Goal: Task Accomplishment & Management: Use online tool/utility

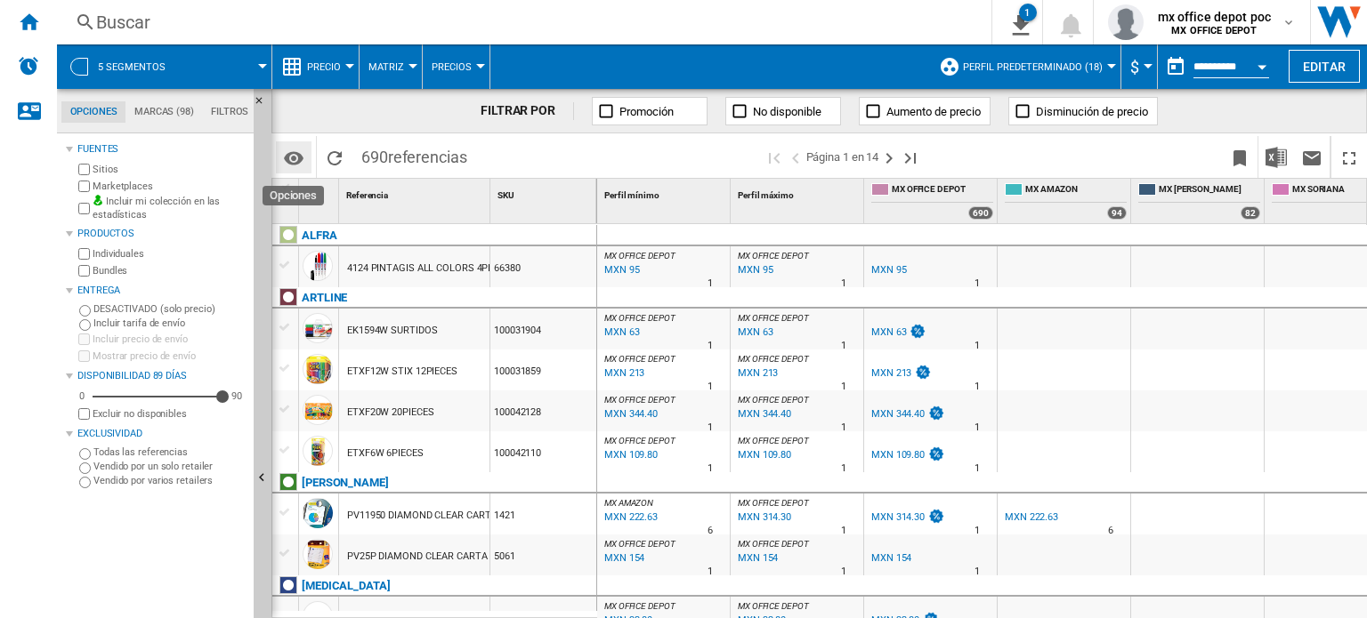
click at [297, 156] on md-icon "Opciones" at bounding box center [293, 158] width 21 height 21
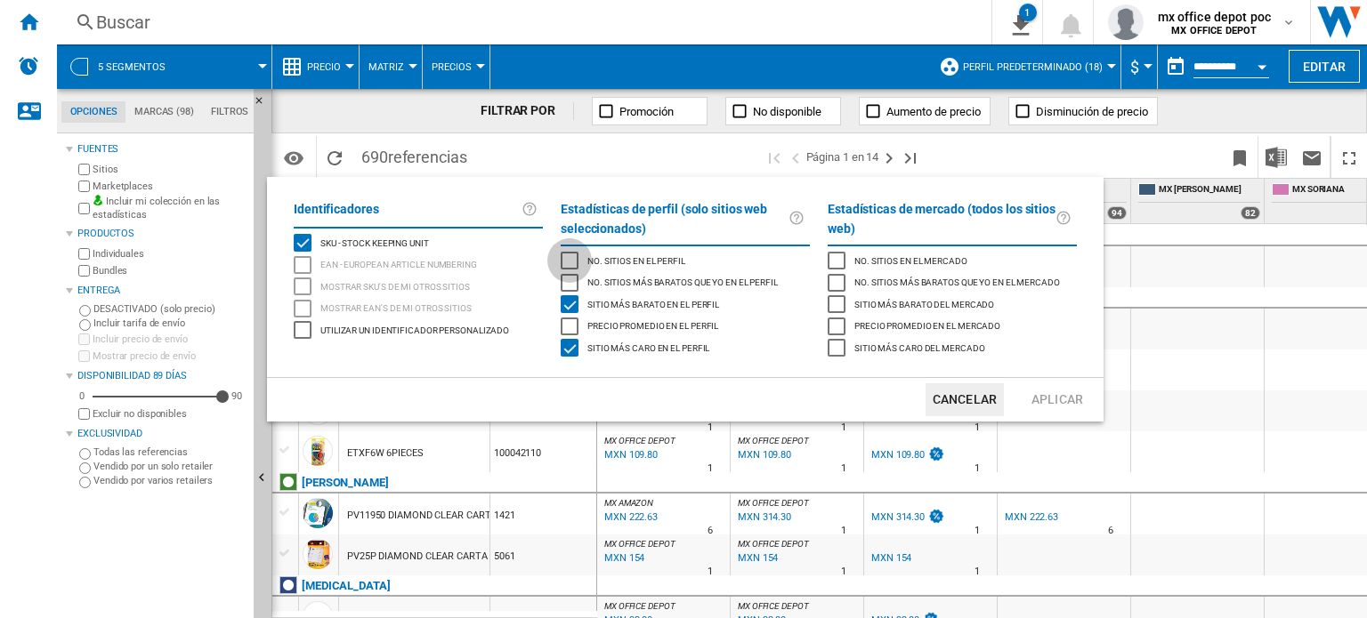
click at [568, 260] on div "No. sitios en el perfil" at bounding box center [570, 261] width 18 height 18
click at [569, 280] on div "No. sitios más baratos que yo en el perfil" at bounding box center [570, 283] width 18 height 18
click at [1048, 402] on button "Aplicar" at bounding box center [1057, 399] width 78 height 33
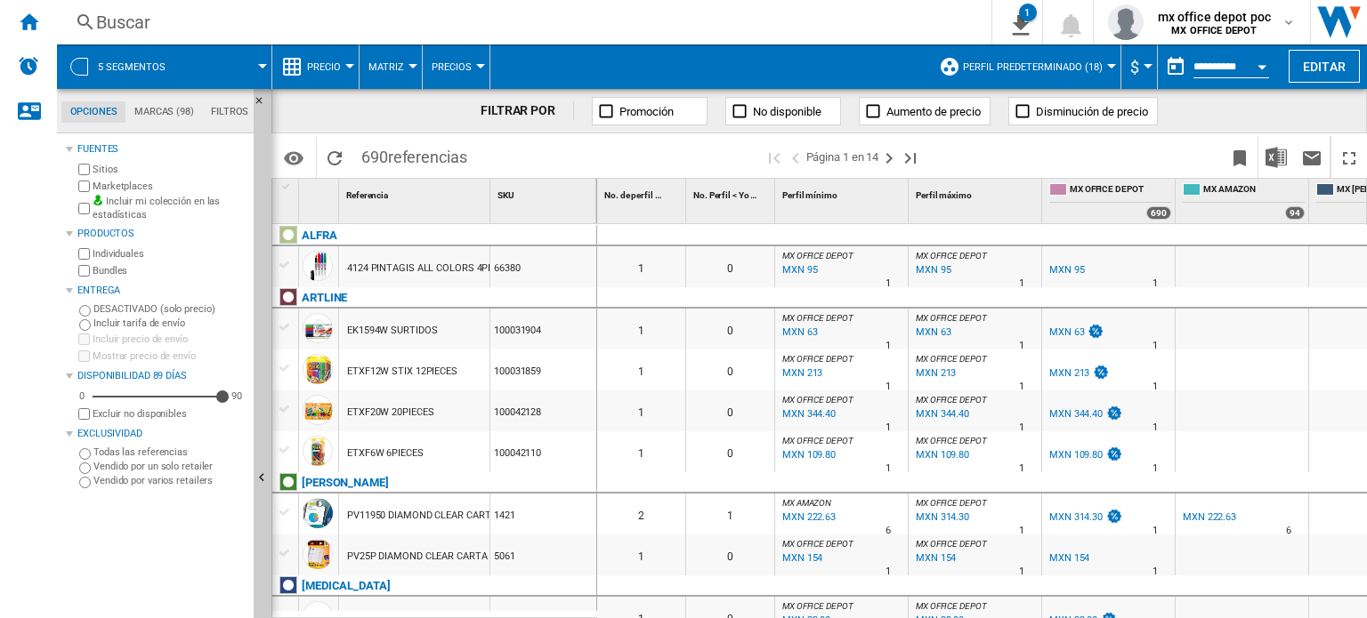
click at [351, 72] on md-menu "Precio Precio Matriz de precios Clasificación de precios Análisis Base 100 Refe…" at bounding box center [315, 66] width 87 height 44
click at [338, 66] on span "Precio" at bounding box center [324, 67] width 34 height 12
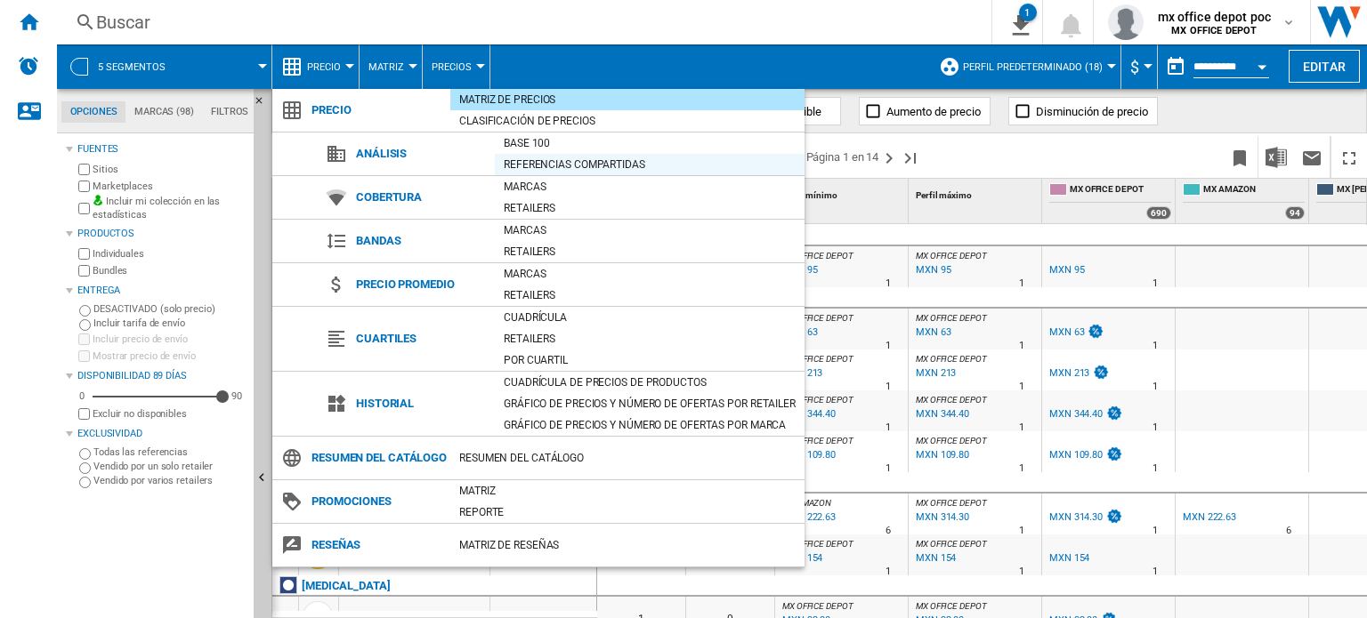
click at [586, 165] on div "Referencias compartidas" at bounding box center [650, 165] width 310 height 18
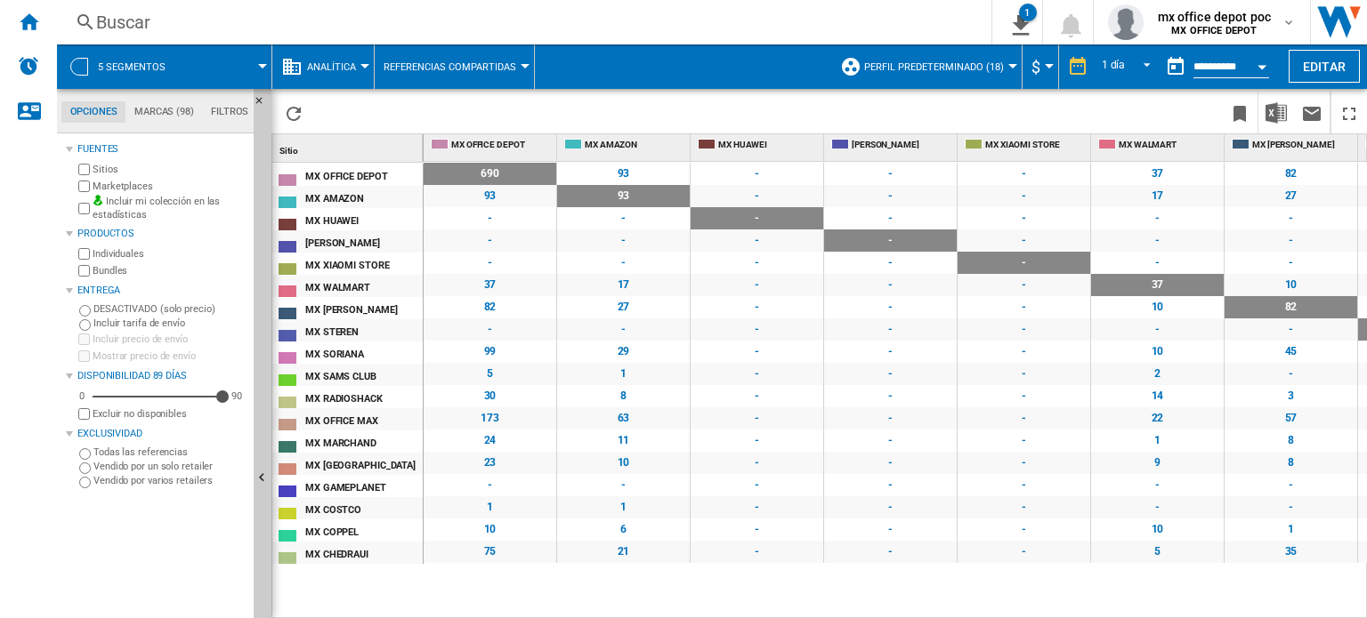
click at [497, 63] on span "Referencias compartidas" at bounding box center [449, 67] width 133 height 12
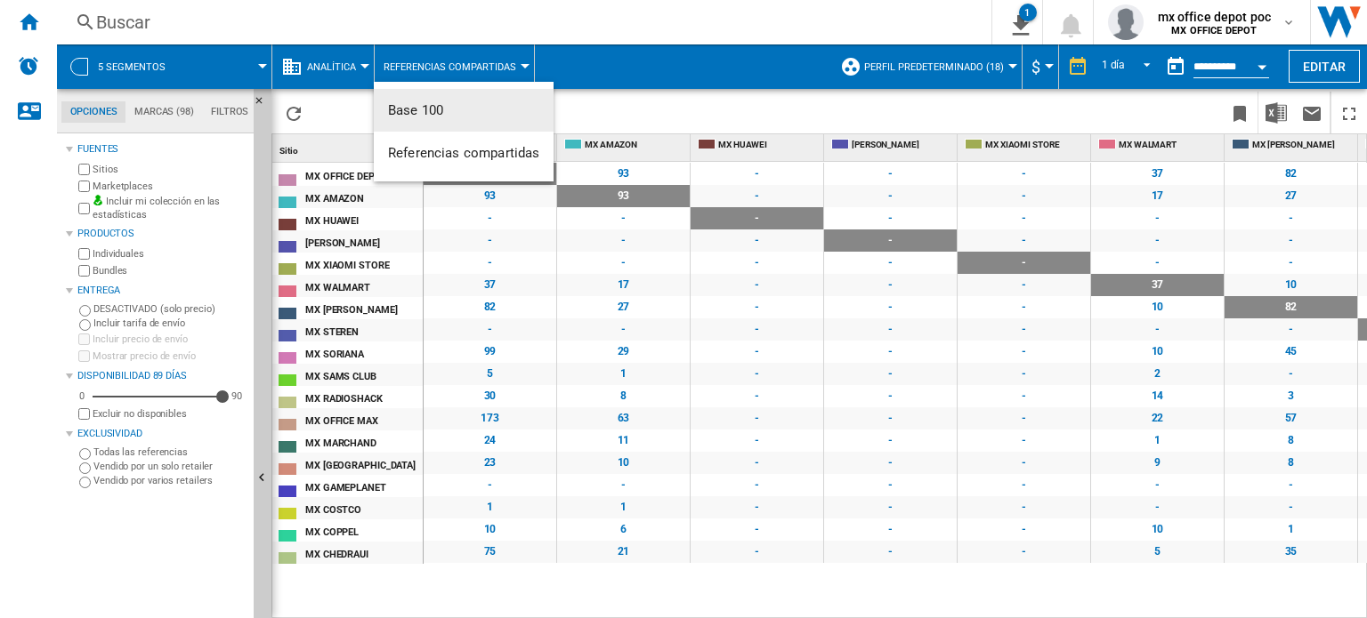
click at [498, 67] on md-backdrop at bounding box center [683, 309] width 1367 height 618
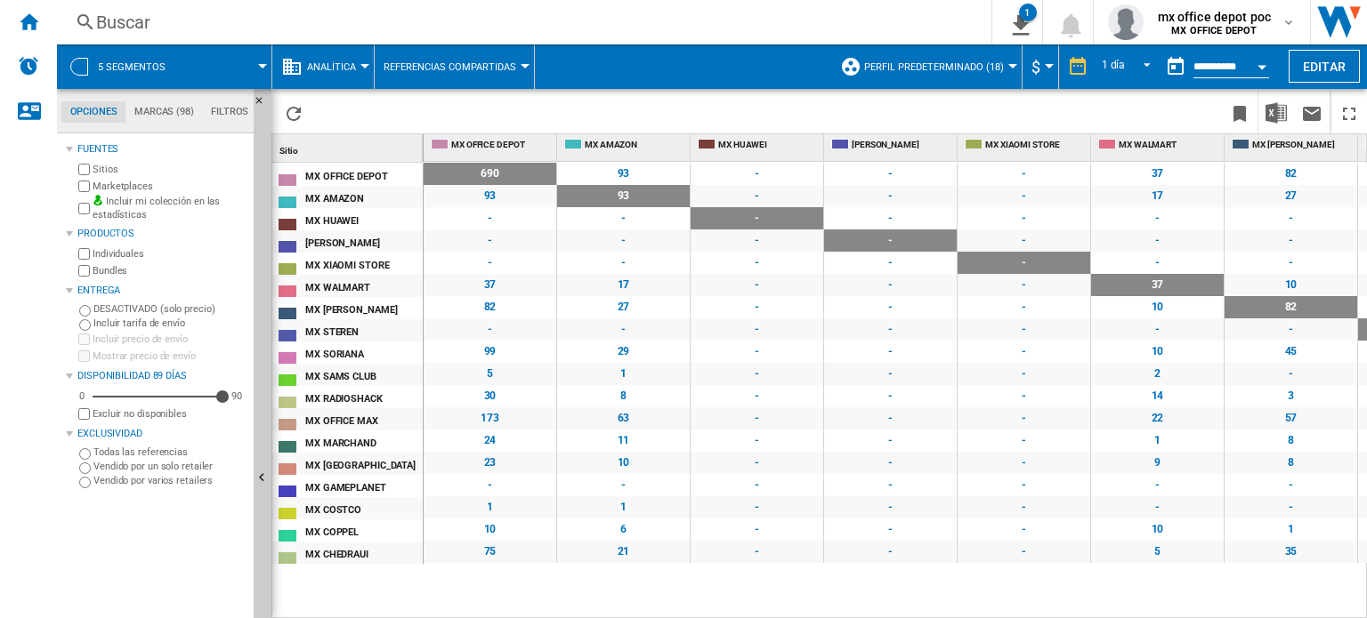
click at [647, 101] on span at bounding box center [539, 113] width 456 height 42
click at [1167, 19] on span "mx office depot poc" at bounding box center [1215, 17] width 114 height 18
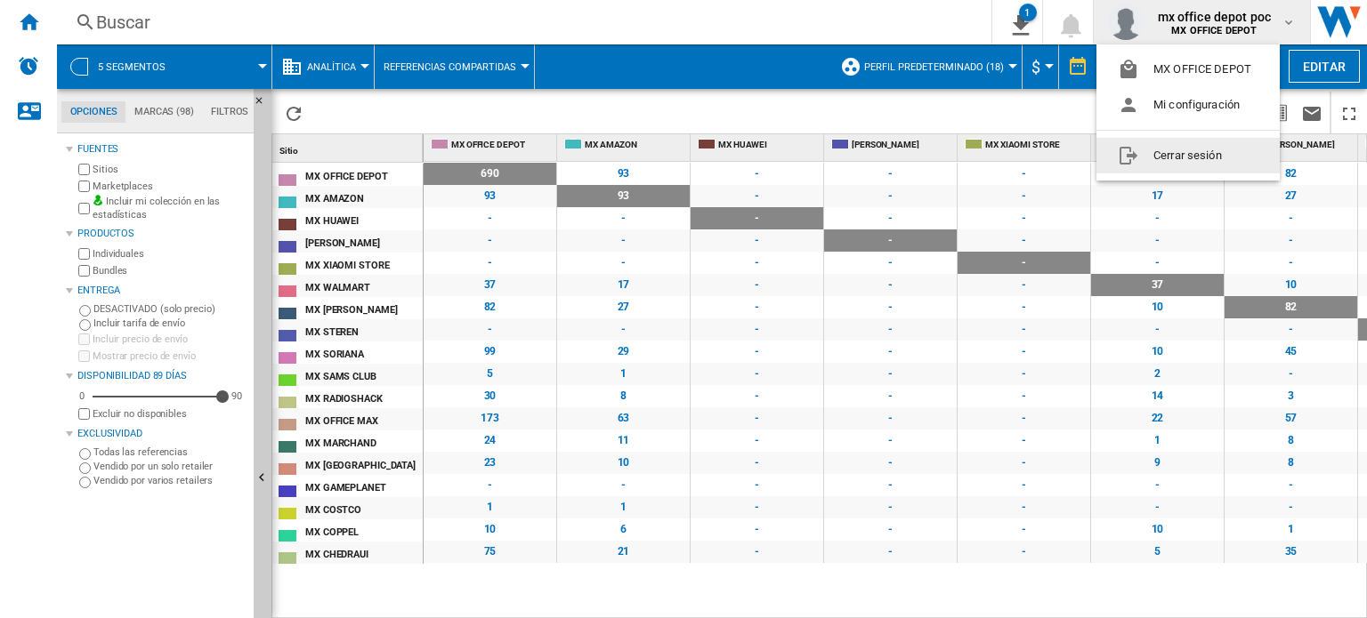
click at [1157, 153] on button "Cerrar sesión" at bounding box center [1187, 156] width 183 height 36
